Goal: Task Accomplishment & Management: Manage account settings

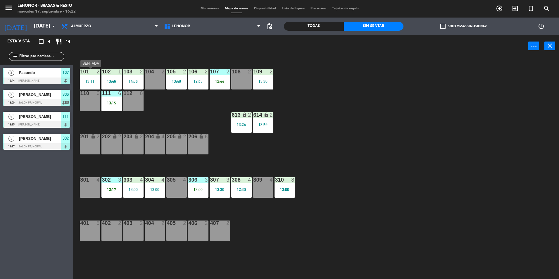
click at [86, 79] on div "13:11" at bounding box center [90, 81] width 20 height 4
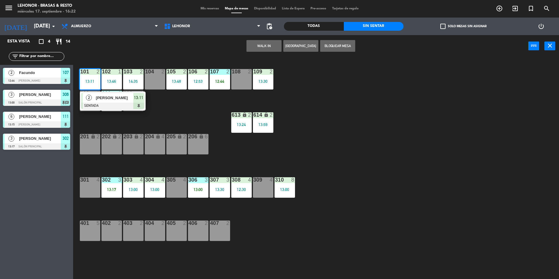
click at [103, 97] on span "[PERSON_NAME]" at bounding box center [114, 98] width 37 height 6
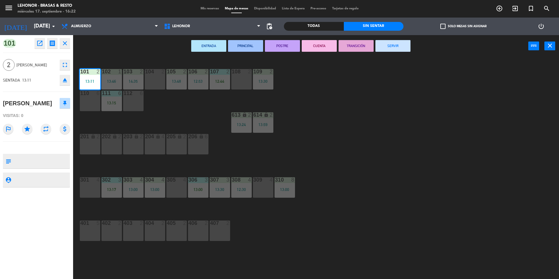
click at [390, 45] on button "SERVIR" at bounding box center [392, 46] width 35 height 12
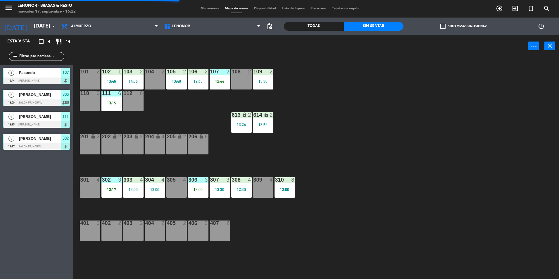
click at [114, 81] on div "13:46" at bounding box center [111, 81] width 20 height 4
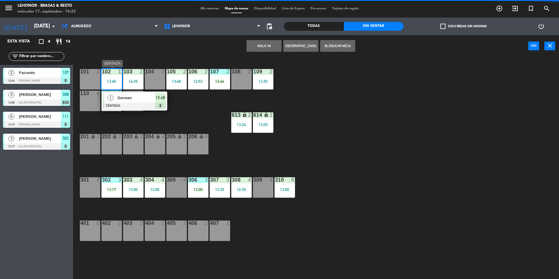
click at [124, 101] on div "German" at bounding box center [136, 98] width 38 height 10
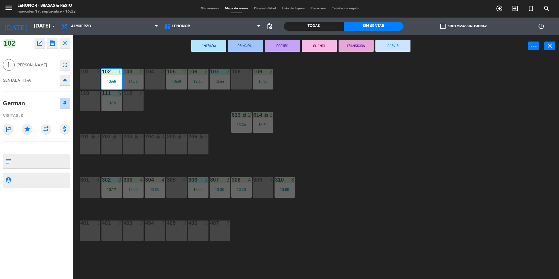
click at [396, 52] on div "ENTRADA PRINCIPAL POSTRE CUENTA TRANSICIÓN SERVIR power_input close" at bounding box center [300, 46] width 455 height 22
click at [398, 48] on button "SERVIR" at bounding box center [392, 46] width 35 height 12
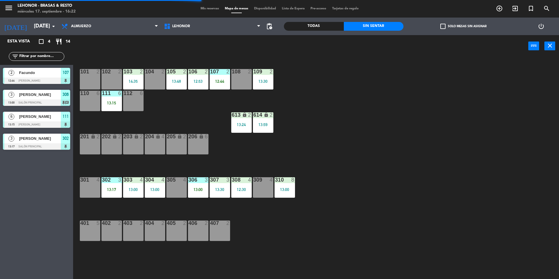
click at [139, 83] on div "14:35" at bounding box center [133, 81] width 20 height 4
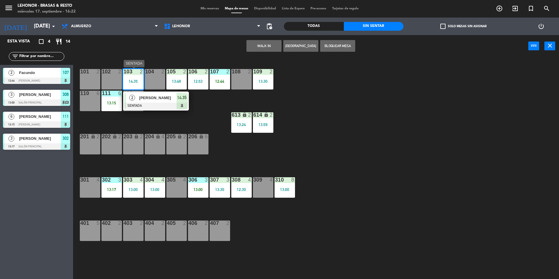
click at [148, 98] on span "[PERSON_NAME]" at bounding box center [157, 98] width 37 height 6
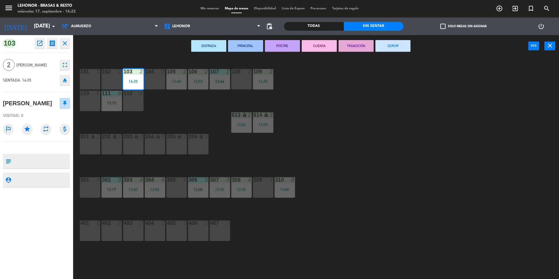
click at [386, 43] on button "SERVIR" at bounding box center [392, 46] width 35 height 12
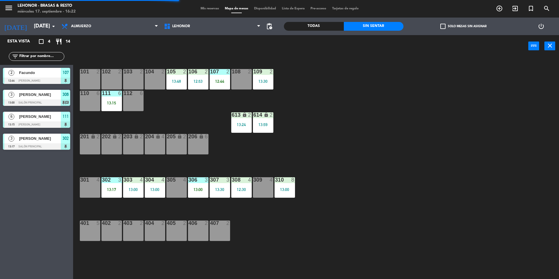
click at [118, 100] on div "111 6 13:15" at bounding box center [111, 101] width 20 height 20
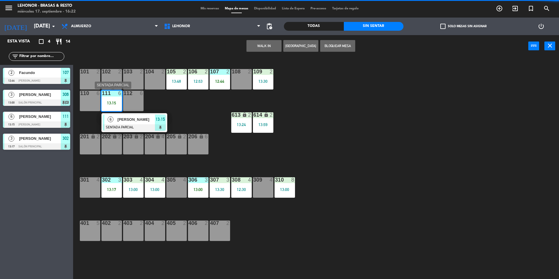
click at [132, 119] on span "[PERSON_NAME]" at bounding box center [135, 119] width 37 height 6
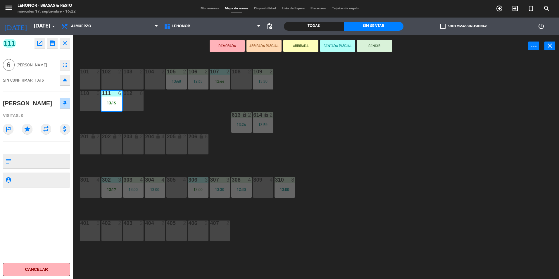
click at [382, 45] on button "SENTAR" at bounding box center [374, 46] width 35 height 12
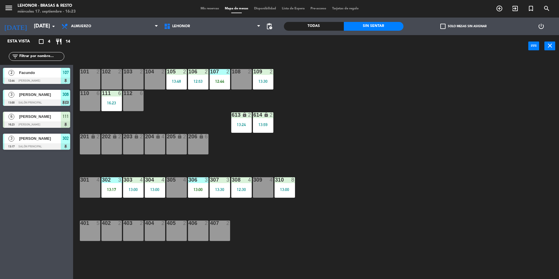
click at [174, 81] on div "13:48" at bounding box center [176, 81] width 20 height 4
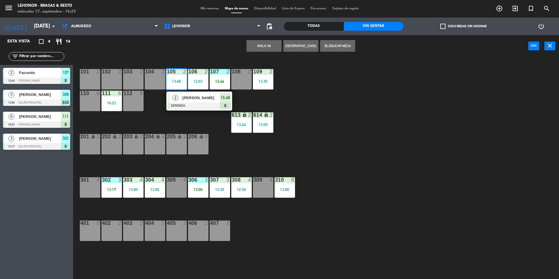
click at [192, 101] on div "[PERSON_NAME]" at bounding box center [201, 98] width 38 height 10
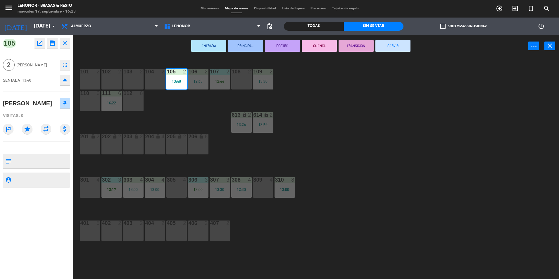
click at [388, 48] on button "SERVIR" at bounding box center [392, 46] width 35 height 12
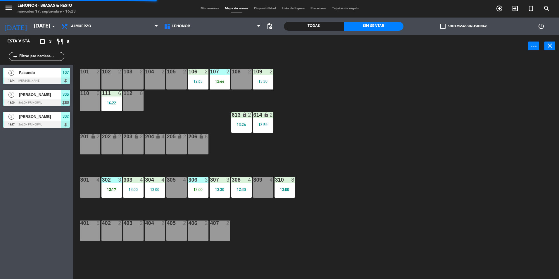
click at [200, 79] on div "106 2 12:53" at bounding box center [198, 79] width 20 height 20
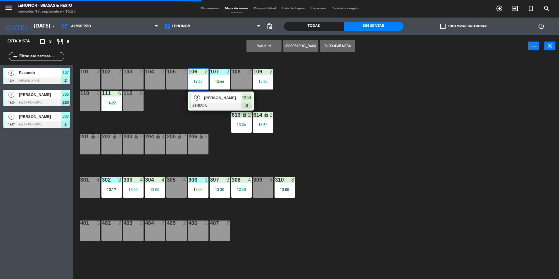
click at [220, 99] on span "[PERSON_NAME]" at bounding box center [222, 98] width 37 height 6
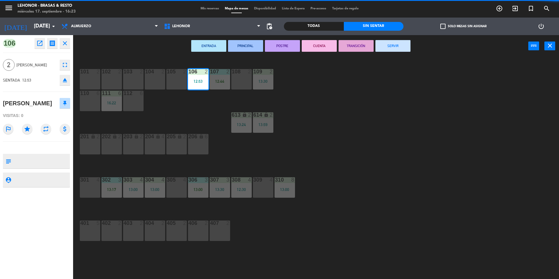
click at [386, 43] on button "SERVIR" at bounding box center [392, 46] width 35 height 12
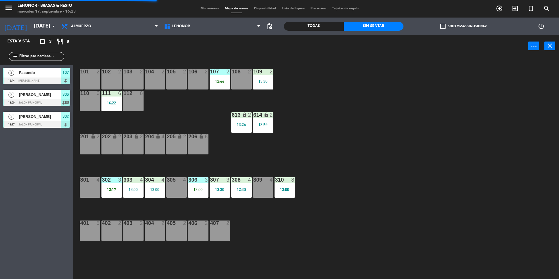
click at [220, 77] on div "107 2 12:44" at bounding box center [220, 79] width 20 height 20
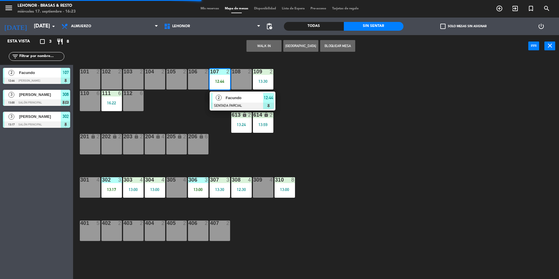
click at [241, 100] on span "Facundo" at bounding box center [244, 98] width 37 height 6
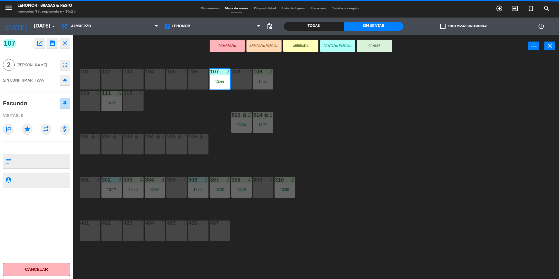
click at [373, 49] on button "SENTAR" at bounding box center [374, 46] width 35 height 12
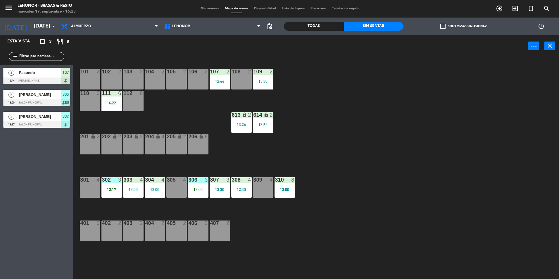
click at [225, 79] on div "12:44" at bounding box center [220, 81] width 20 height 4
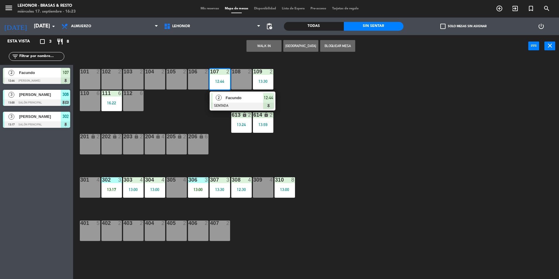
click at [239, 96] on span "Facundo" at bounding box center [244, 98] width 37 height 6
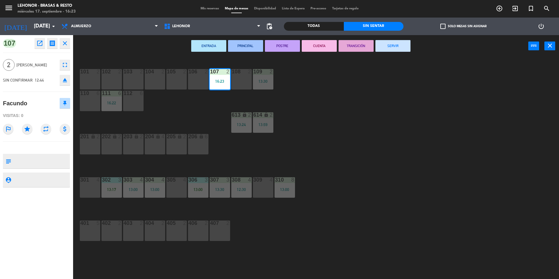
click at [383, 45] on button "SERVIR" at bounding box center [392, 46] width 35 height 12
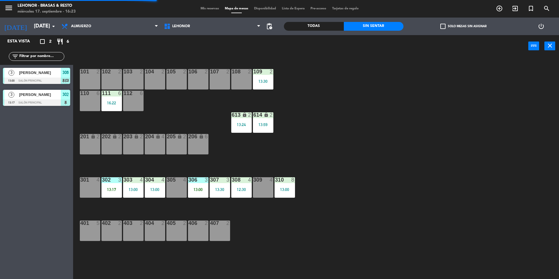
click at [247, 121] on div "613 lock 2 13:24" at bounding box center [241, 122] width 20 height 20
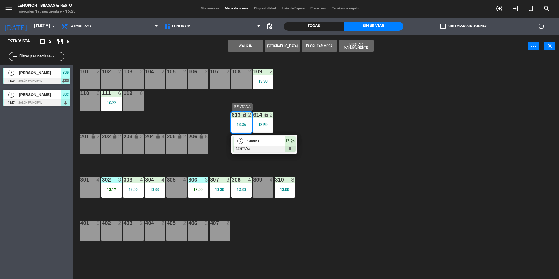
click at [268, 143] on span "Silvina" at bounding box center [265, 141] width 37 height 6
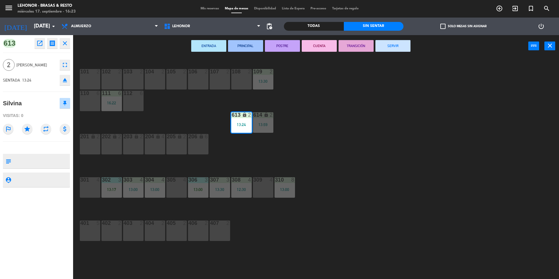
click at [383, 50] on button "SERVIR" at bounding box center [392, 46] width 35 height 12
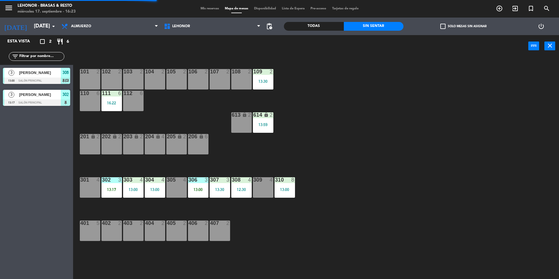
click at [263, 119] on div "614 lock 2 13:59" at bounding box center [263, 122] width 20 height 20
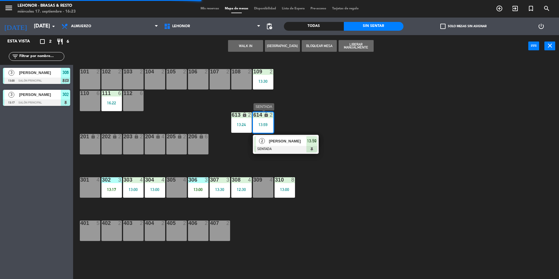
click at [279, 141] on span "[PERSON_NAME]" at bounding box center [287, 141] width 37 height 6
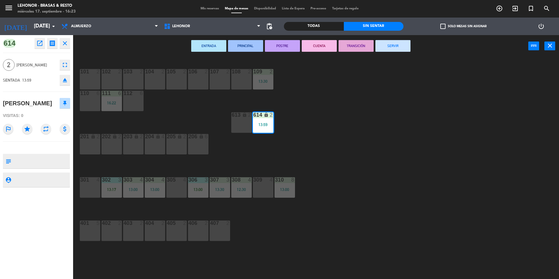
click at [388, 48] on button "SERVIR" at bounding box center [392, 46] width 35 height 12
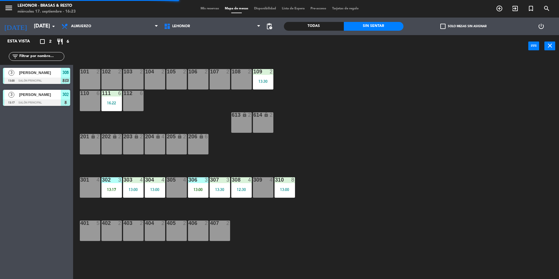
click at [111, 186] on div "302 3 13:17" at bounding box center [111, 187] width 20 height 20
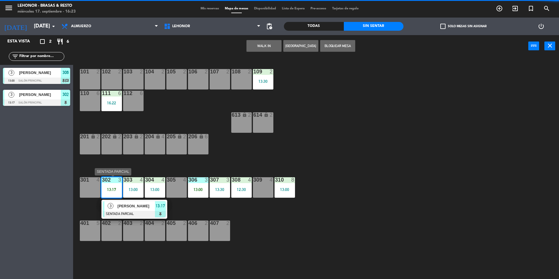
click at [127, 205] on span "[PERSON_NAME]" at bounding box center [135, 206] width 37 height 6
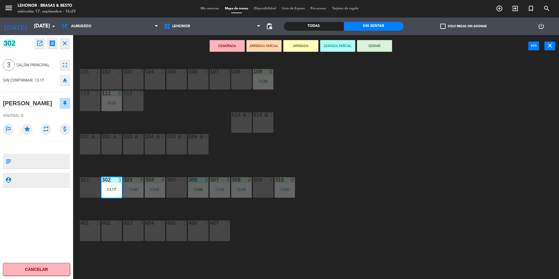
click at [369, 43] on button "SENTAR" at bounding box center [374, 46] width 35 height 12
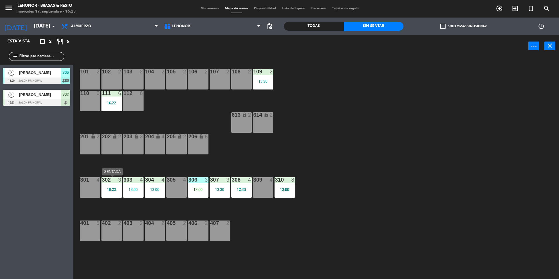
click at [111, 191] on div "16:23" at bounding box center [111, 189] width 20 height 4
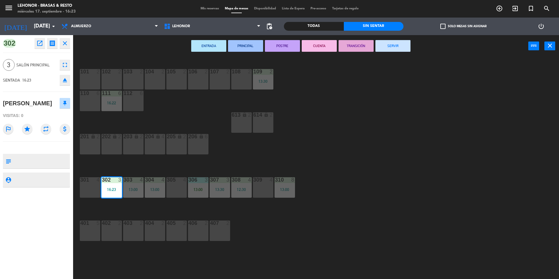
click at [383, 45] on button "SERVIR" at bounding box center [392, 46] width 35 height 12
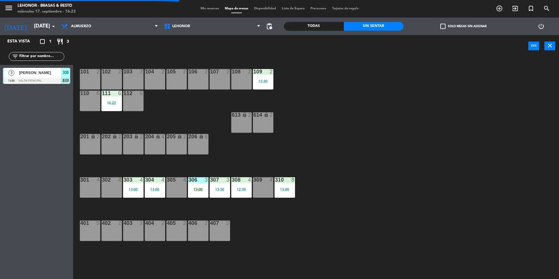
click at [128, 181] on div at bounding box center [133, 179] width 10 height 5
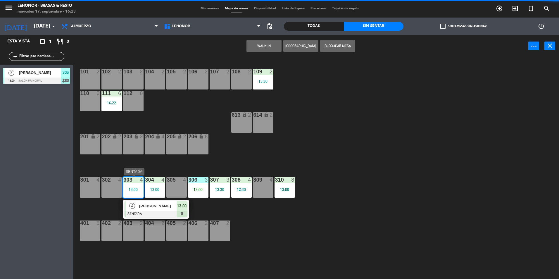
click at [154, 206] on span "[PERSON_NAME]" at bounding box center [157, 206] width 37 height 6
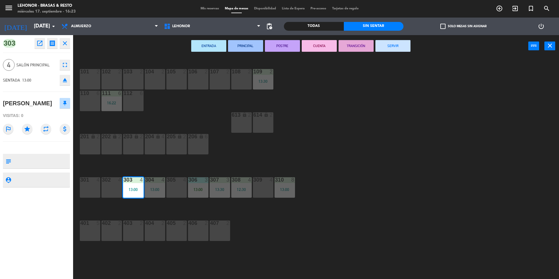
click at [384, 49] on button "SERVIR" at bounding box center [392, 46] width 35 height 12
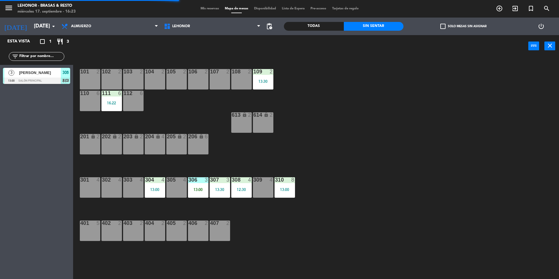
click at [151, 184] on div "304 4 13:00" at bounding box center [155, 187] width 20 height 20
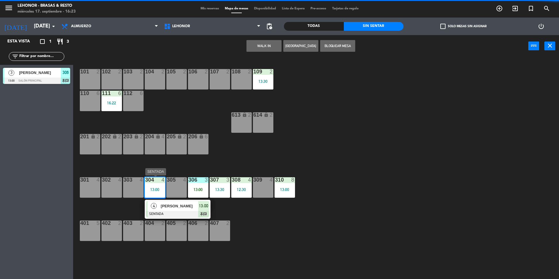
click at [168, 208] on span "[PERSON_NAME]" at bounding box center [179, 206] width 37 height 6
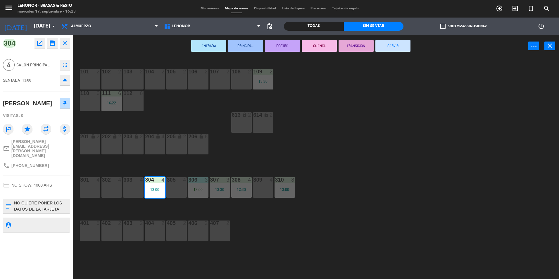
click at [395, 50] on button "SERVIR" at bounding box center [392, 46] width 35 height 12
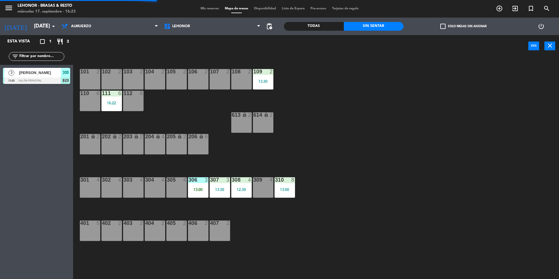
click at [193, 186] on div "306 3 13:00" at bounding box center [198, 187] width 20 height 20
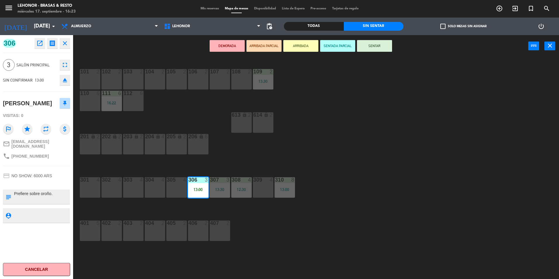
click at [199, 191] on div "13:00" at bounding box center [198, 189] width 20 height 4
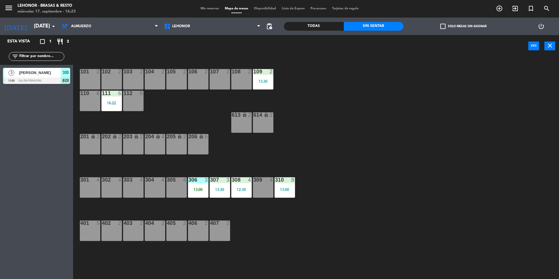
click at [199, 191] on div "13:00" at bounding box center [198, 189] width 20 height 4
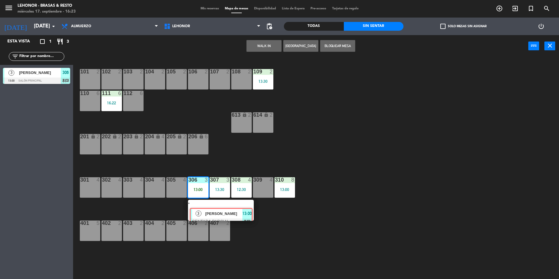
click at [212, 206] on div "3 [PERSON_NAME] SENTADA PARCIAL 13:00 chat" at bounding box center [221, 210] width 75 height 21
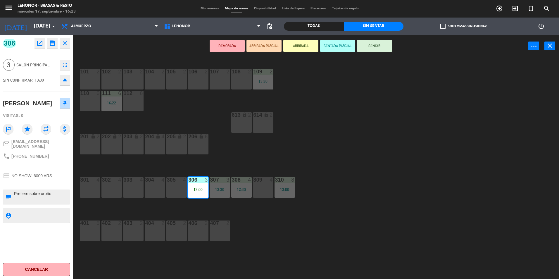
click at [388, 48] on button "SENTAR" at bounding box center [374, 46] width 35 height 12
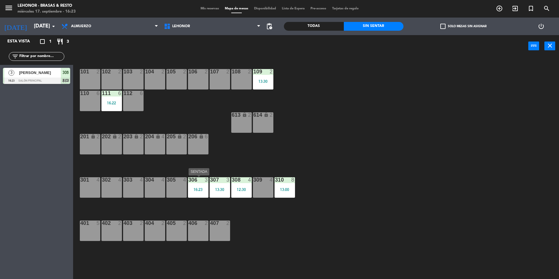
click at [202, 182] on div at bounding box center [198, 179] width 10 height 5
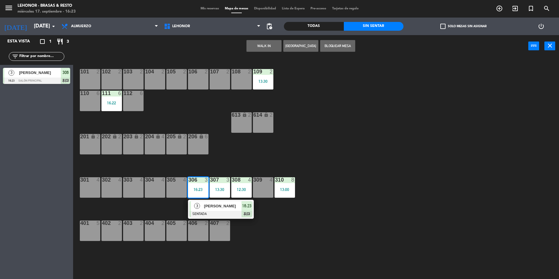
click at [212, 208] on span "[PERSON_NAME]" at bounding box center [222, 206] width 37 height 6
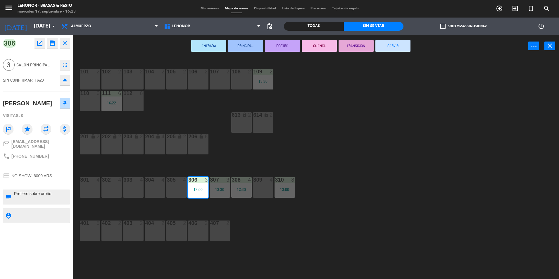
click at [381, 49] on button "SERVIR" at bounding box center [392, 46] width 35 height 12
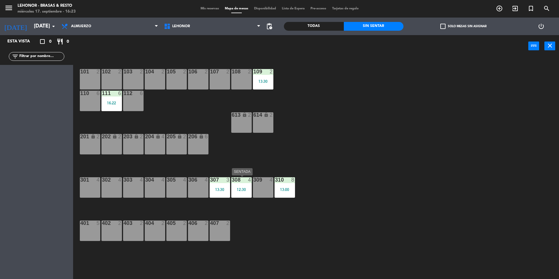
click at [248, 190] on div "12:30" at bounding box center [241, 189] width 20 height 4
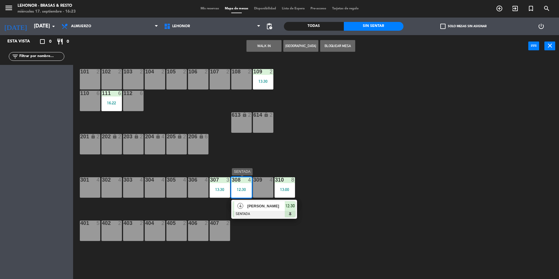
click at [261, 206] on span "[PERSON_NAME]" at bounding box center [265, 206] width 37 height 6
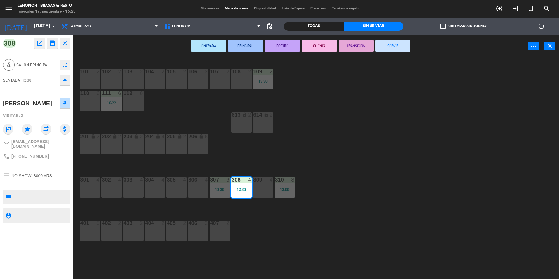
click at [403, 47] on button "SERVIR" at bounding box center [392, 46] width 35 height 12
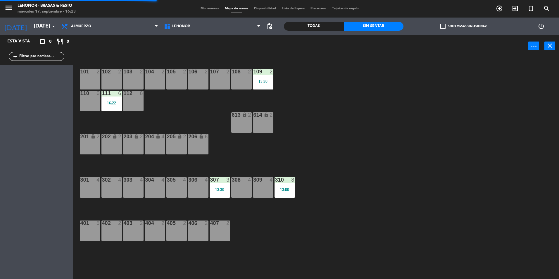
click at [285, 180] on div at bounding box center [285, 179] width 10 height 5
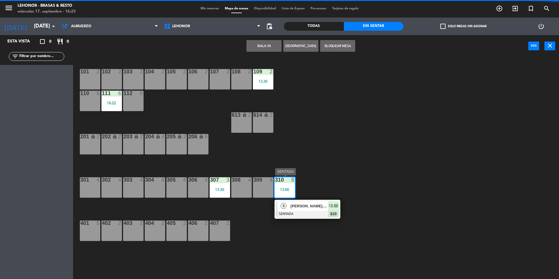
click at [297, 204] on span "[PERSON_NAME]. REMAX Forum" at bounding box center [309, 206] width 37 height 6
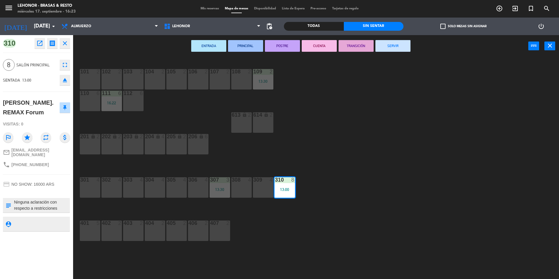
click at [402, 45] on button "SERVIR" at bounding box center [392, 46] width 35 height 12
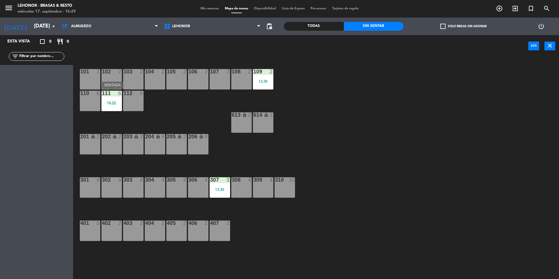
click at [109, 104] on div "16:22" at bounding box center [111, 103] width 20 height 4
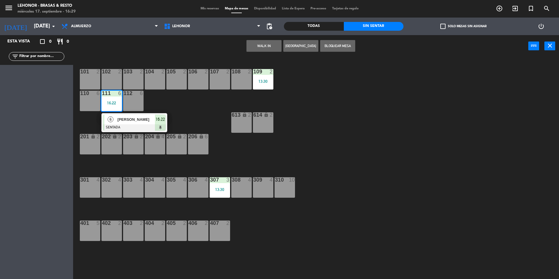
click at [142, 128] on div at bounding box center [134, 127] width 63 height 6
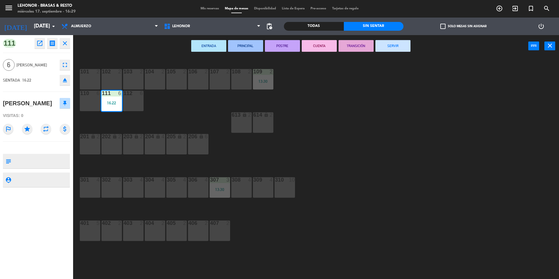
click at [405, 48] on button "SERVIR" at bounding box center [392, 46] width 35 height 12
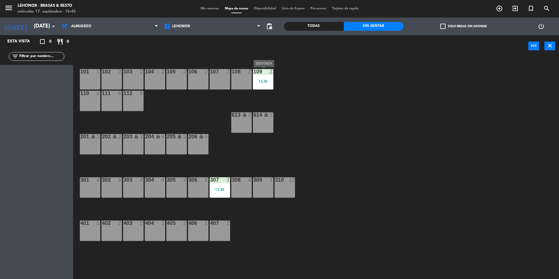
click at [268, 82] on div "13:30" at bounding box center [263, 81] width 20 height 4
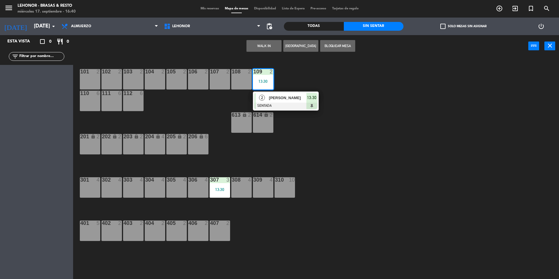
click at [277, 97] on span "[PERSON_NAME]" at bounding box center [287, 98] width 37 height 6
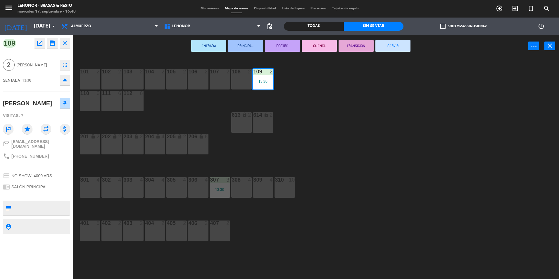
click at [402, 43] on button "SERVIR" at bounding box center [392, 46] width 35 height 12
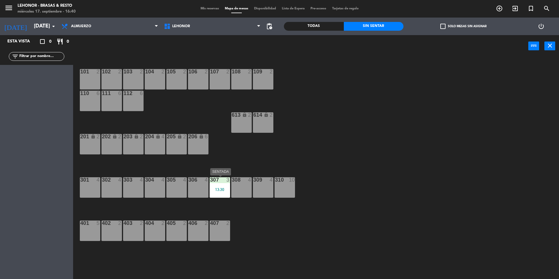
click at [228, 191] on div "13:30" at bounding box center [220, 189] width 20 height 4
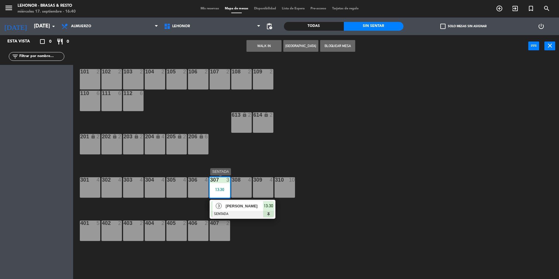
click at [235, 205] on span "[PERSON_NAME]" at bounding box center [244, 206] width 37 height 6
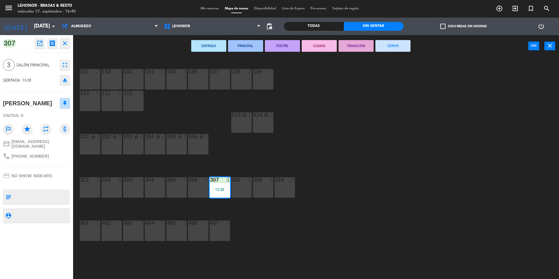
click at [384, 46] on button "SERVIR" at bounding box center [392, 46] width 35 height 12
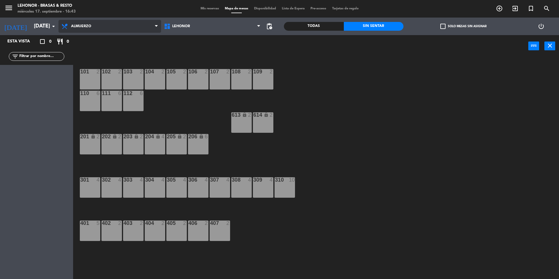
click at [155, 27] on icon at bounding box center [156, 26] width 3 height 5
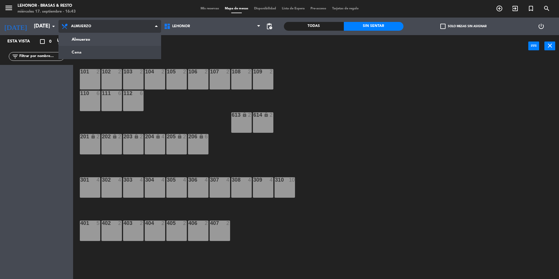
click at [98, 55] on ng-component "menu [PERSON_NAME] - Brasas & Resto [DATE] 17. septiembre - 16:43 Mis reservas …" at bounding box center [279, 140] width 559 height 280
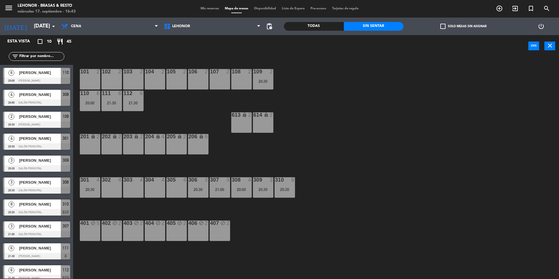
click at [206, 8] on span "Mis reservas" at bounding box center [210, 8] width 24 height 3
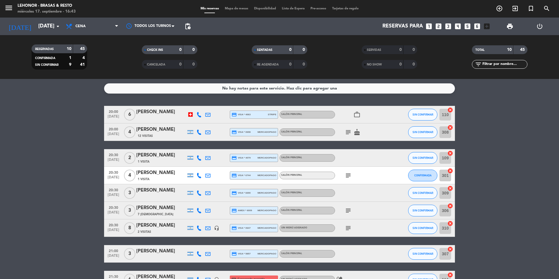
click at [348, 133] on icon "subject" at bounding box center [348, 132] width 7 height 7
click at [350, 178] on icon "subject" at bounding box center [348, 175] width 7 height 7
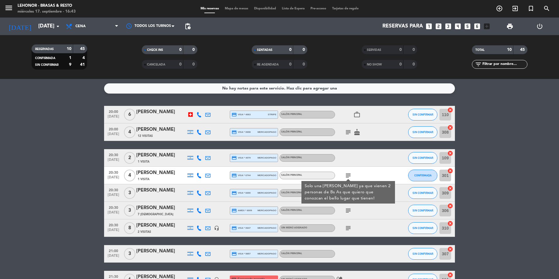
click at [349, 211] on icon "subject" at bounding box center [348, 210] width 7 height 7
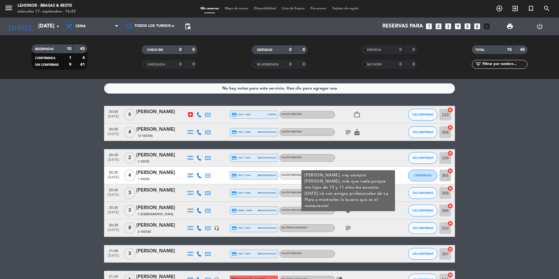
click at [348, 228] on icon "subject" at bounding box center [348, 227] width 7 height 7
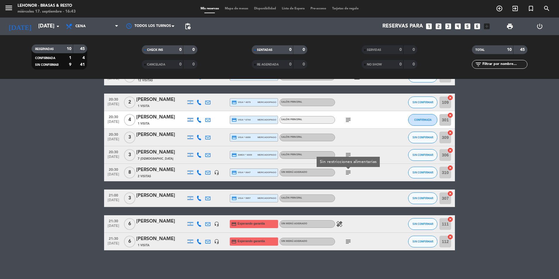
scroll to position [56, 0]
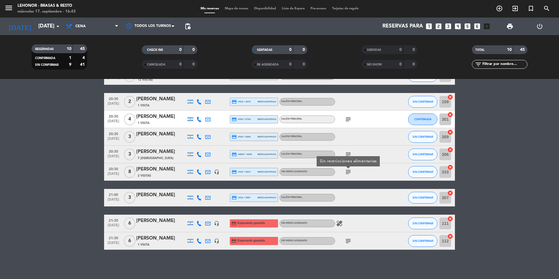
click at [339, 225] on icon "healing" at bounding box center [339, 223] width 7 height 7
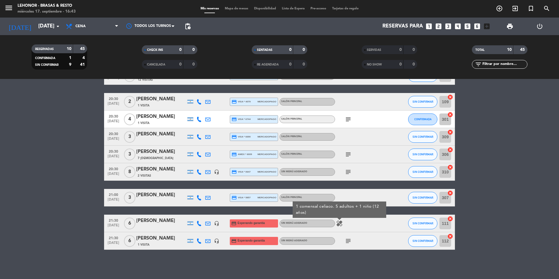
click at [347, 241] on icon "subject" at bounding box center [348, 240] width 7 height 7
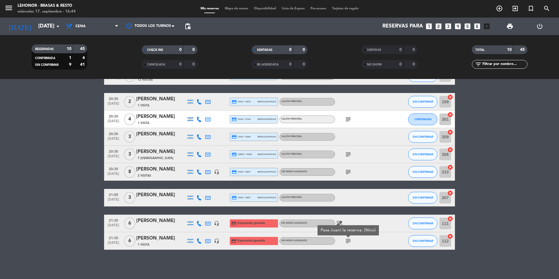
click at [235, 8] on span "Mapa de mesas" at bounding box center [236, 8] width 29 height 3
